Goal: Find specific page/section: Find specific page/section

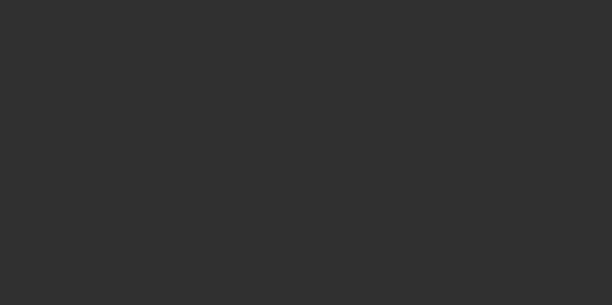
select select "10"
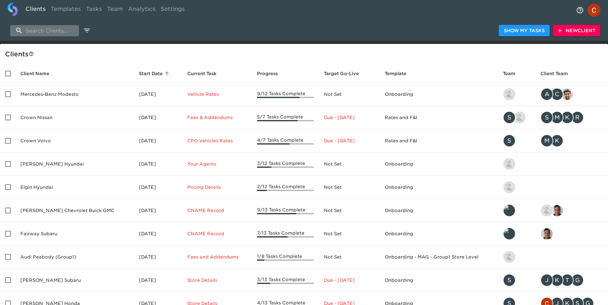
click at [41, 25] on input "search" at bounding box center [44, 30] width 69 height 11
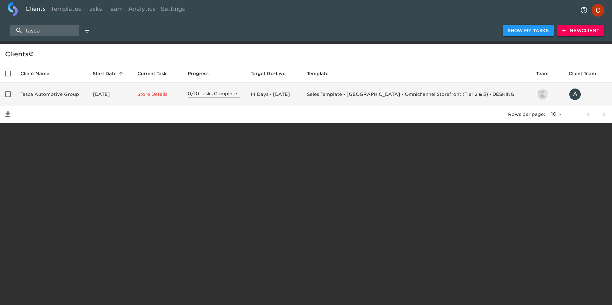
type input "tasca"
click at [71, 100] on td "Tasca Automotive Group" at bounding box center [51, 94] width 72 height 23
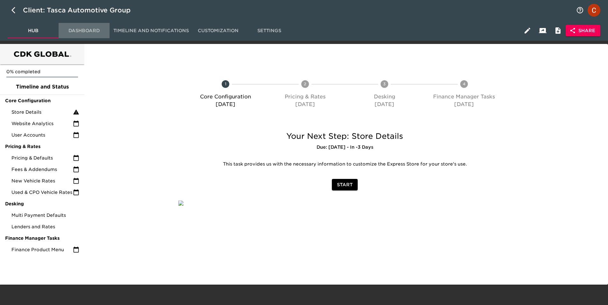
click at [72, 37] on button "Dashboard" at bounding box center [84, 30] width 51 height 15
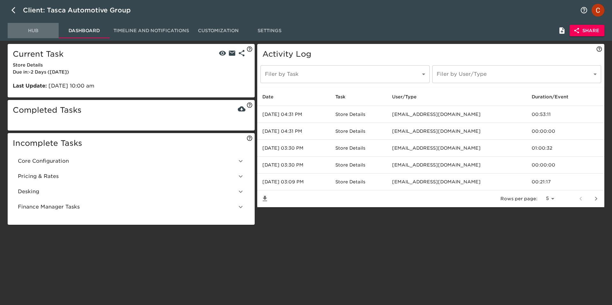
click at [33, 26] on button "Hub" at bounding box center [33, 30] width 51 height 15
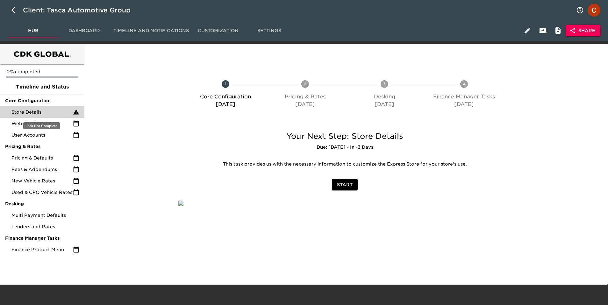
click at [54, 111] on span "Store Details" at bounding box center [41, 112] width 61 height 6
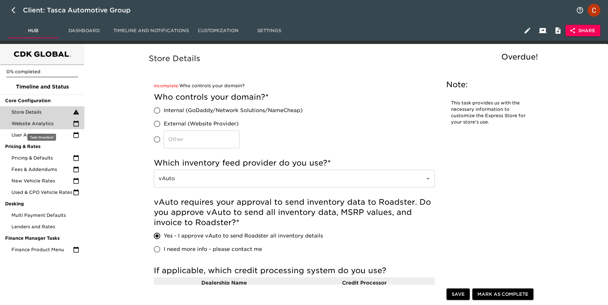
click at [32, 124] on span "Website Analytics" at bounding box center [41, 123] width 61 height 6
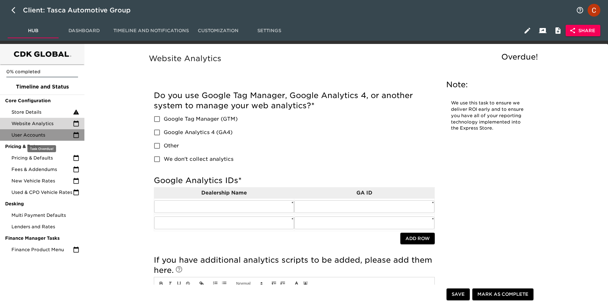
click at [33, 133] on span "User Accounts" at bounding box center [41, 135] width 61 height 6
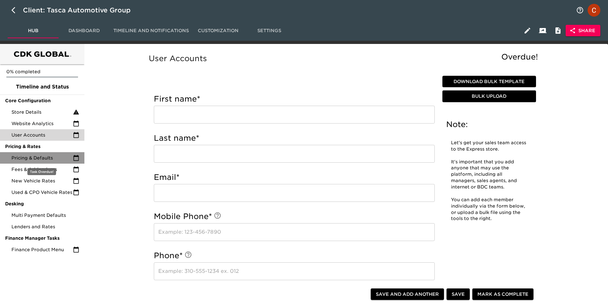
click at [34, 153] on div "Pricing & Defaults" at bounding box center [42, 157] width 84 height 11
